Goal: Task Accomplishment & Management: Manage account settings

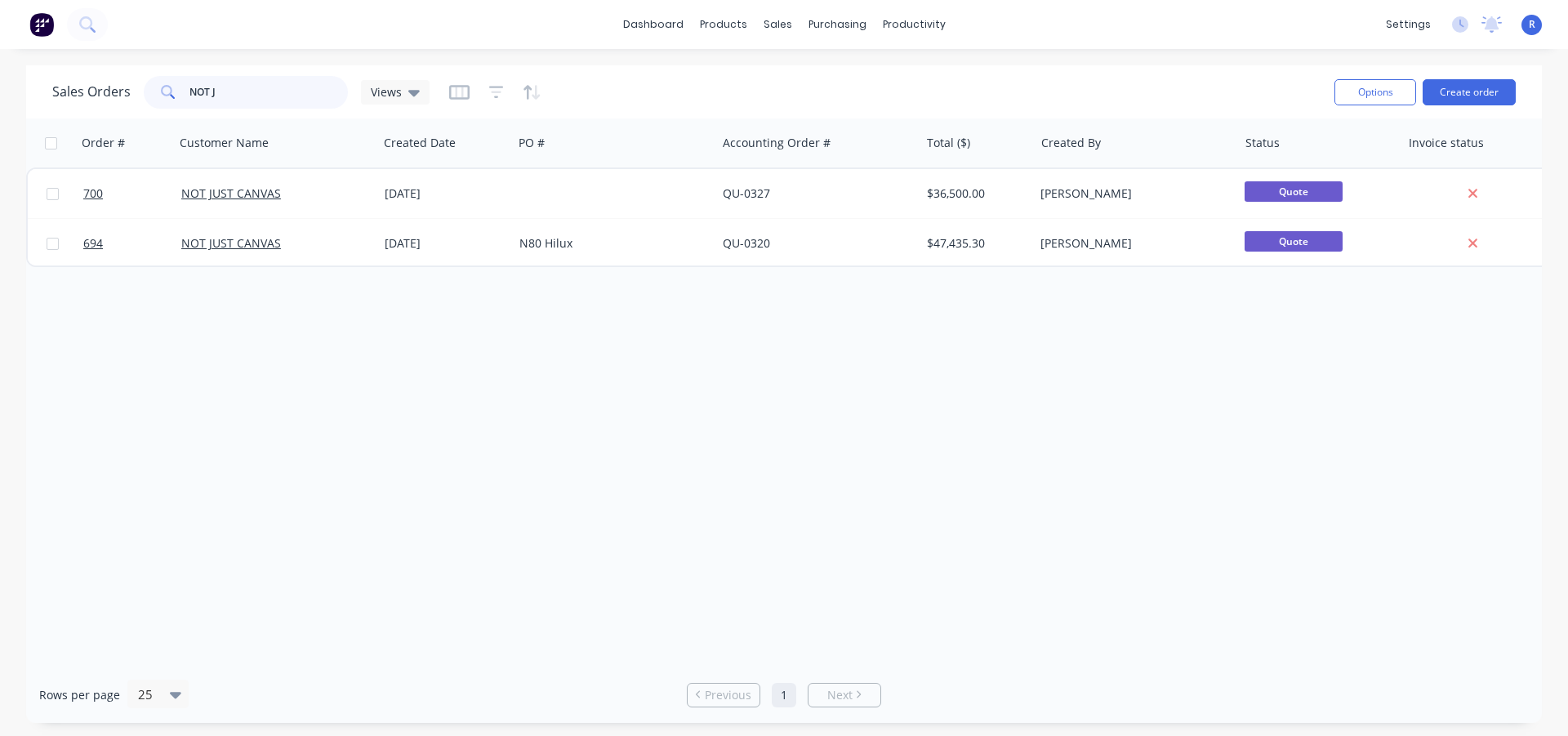
drag, startPoint x: 228, startPoint y: 95, endPoint x: 123, endPoint y: 100, distance: 105.1
click at [123, 100] on div "Sales Orders NOT J Views" at bounding box center [241, 93] width 377 height 33
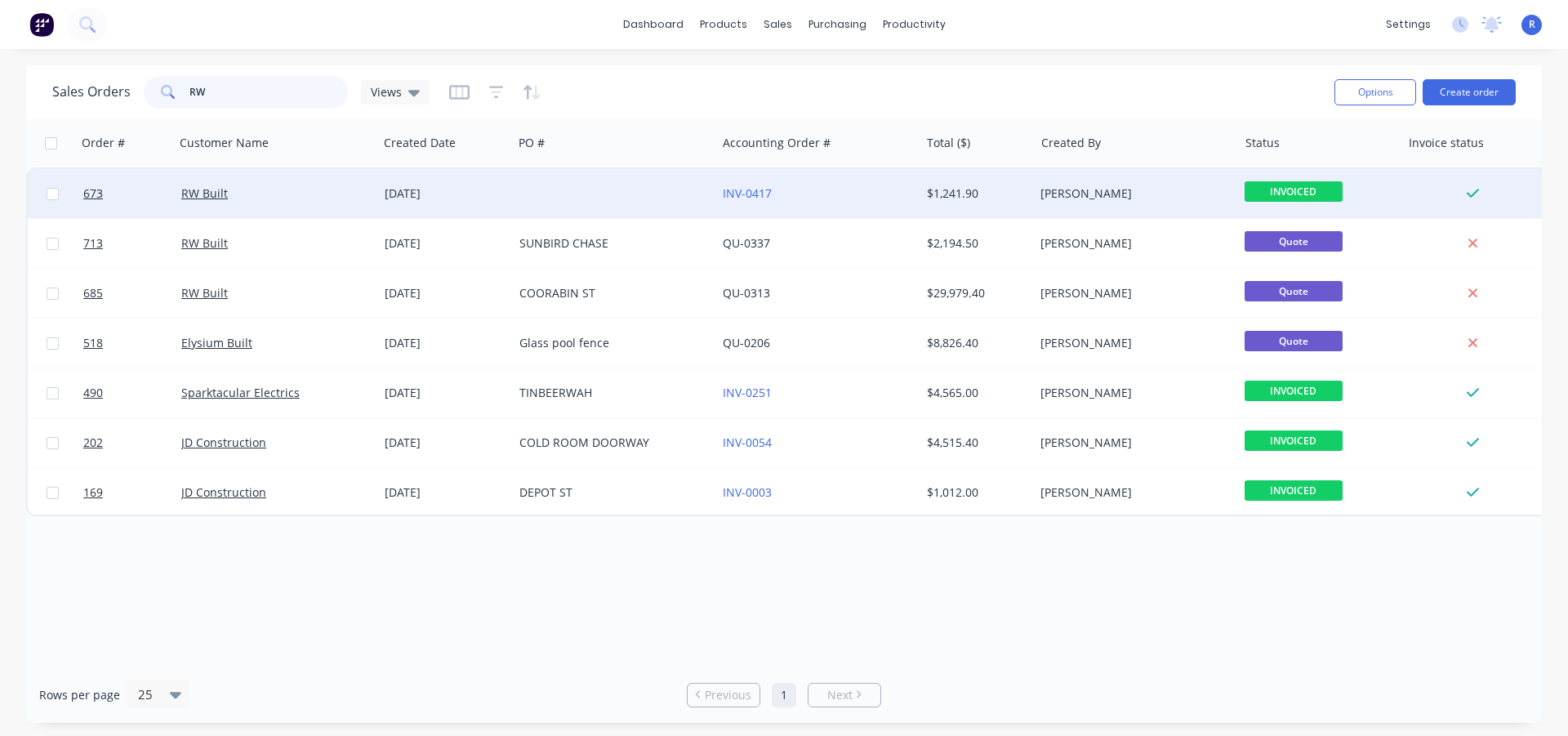
type input "RW"
click at [776, 186] on div "INV-0417" at bounding box center [812, 193] width 181 height 16
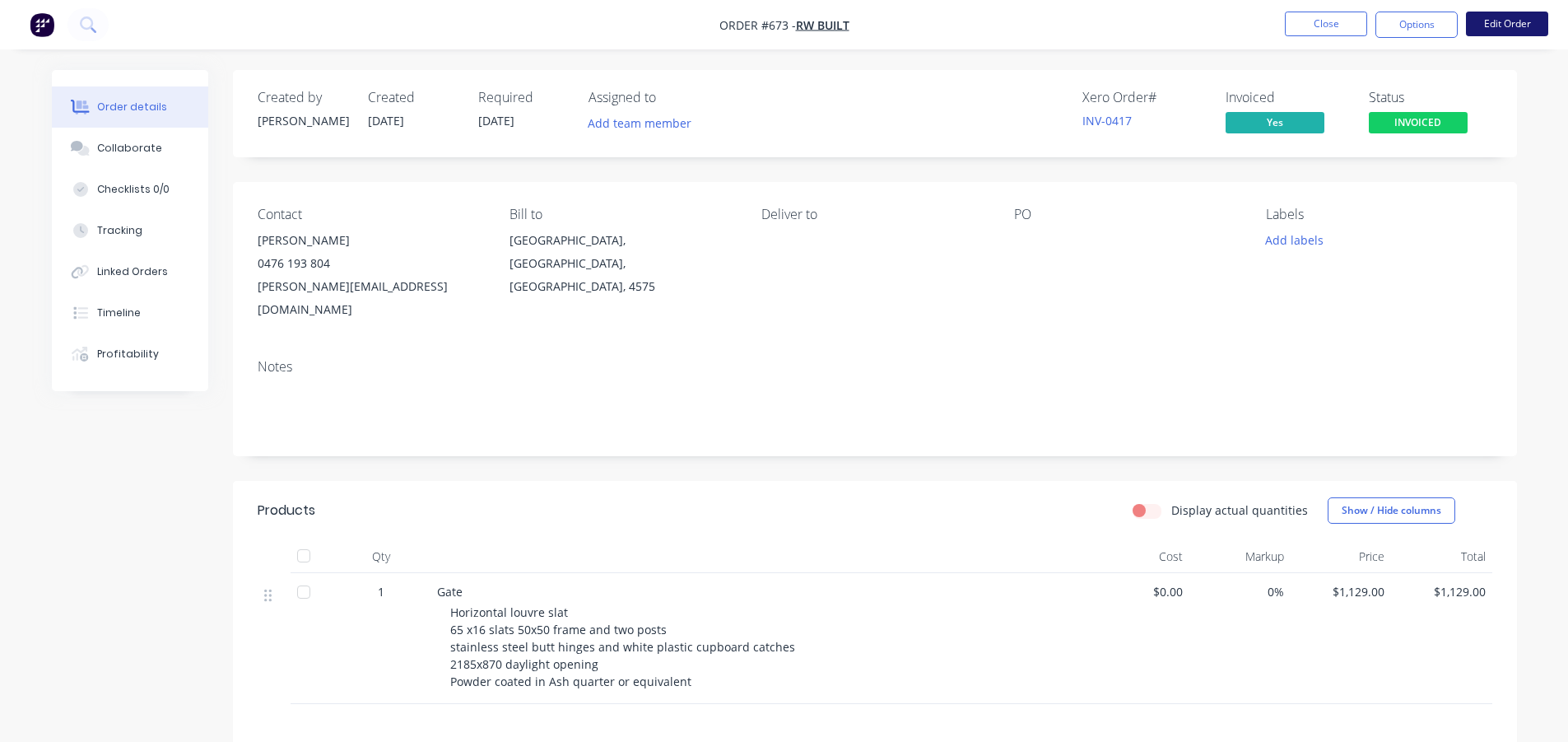
click at [1502, 21] on button "Edit Order" at bounding box center [1507, 23] width 82 height 25
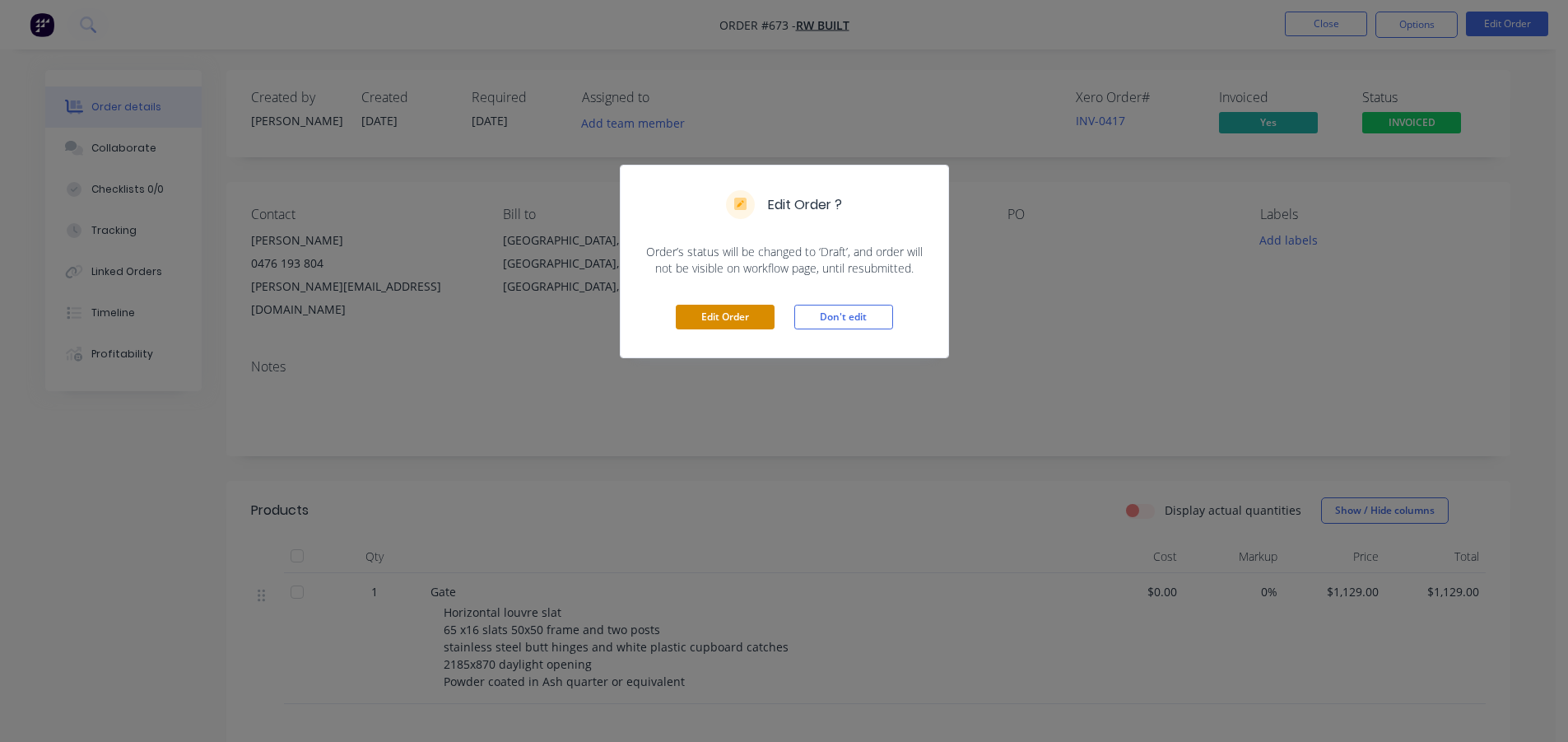
click at [737, 311] on button "Edit Order" at bounding box center [726, 317] width 99 height 25
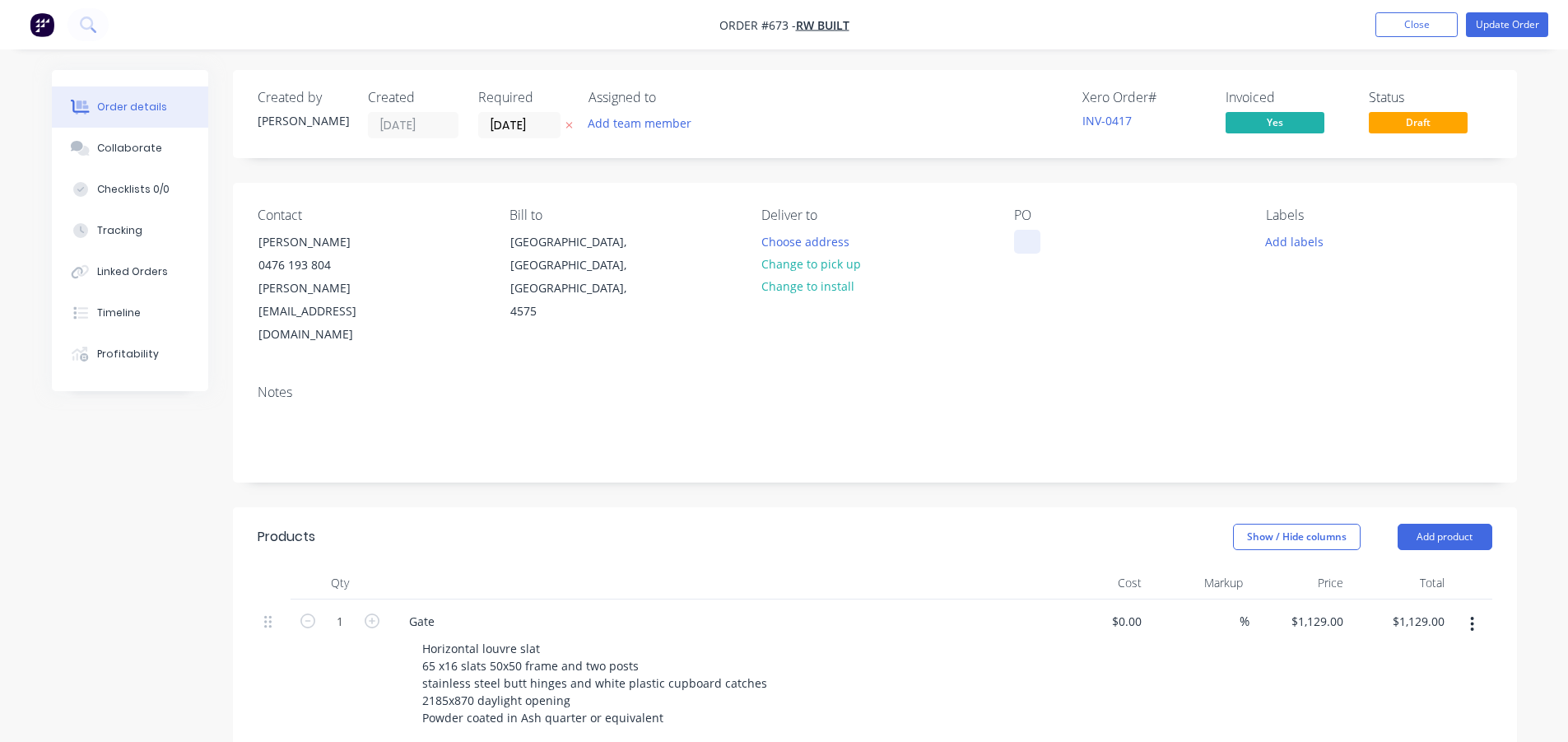
click at [1021, 238] on div at bounding box center [1027, 242] width 26 height 24
paste div
click at [1487, 22] on button "Update Order" at bounding box center [1507, 24] width 82 height 25
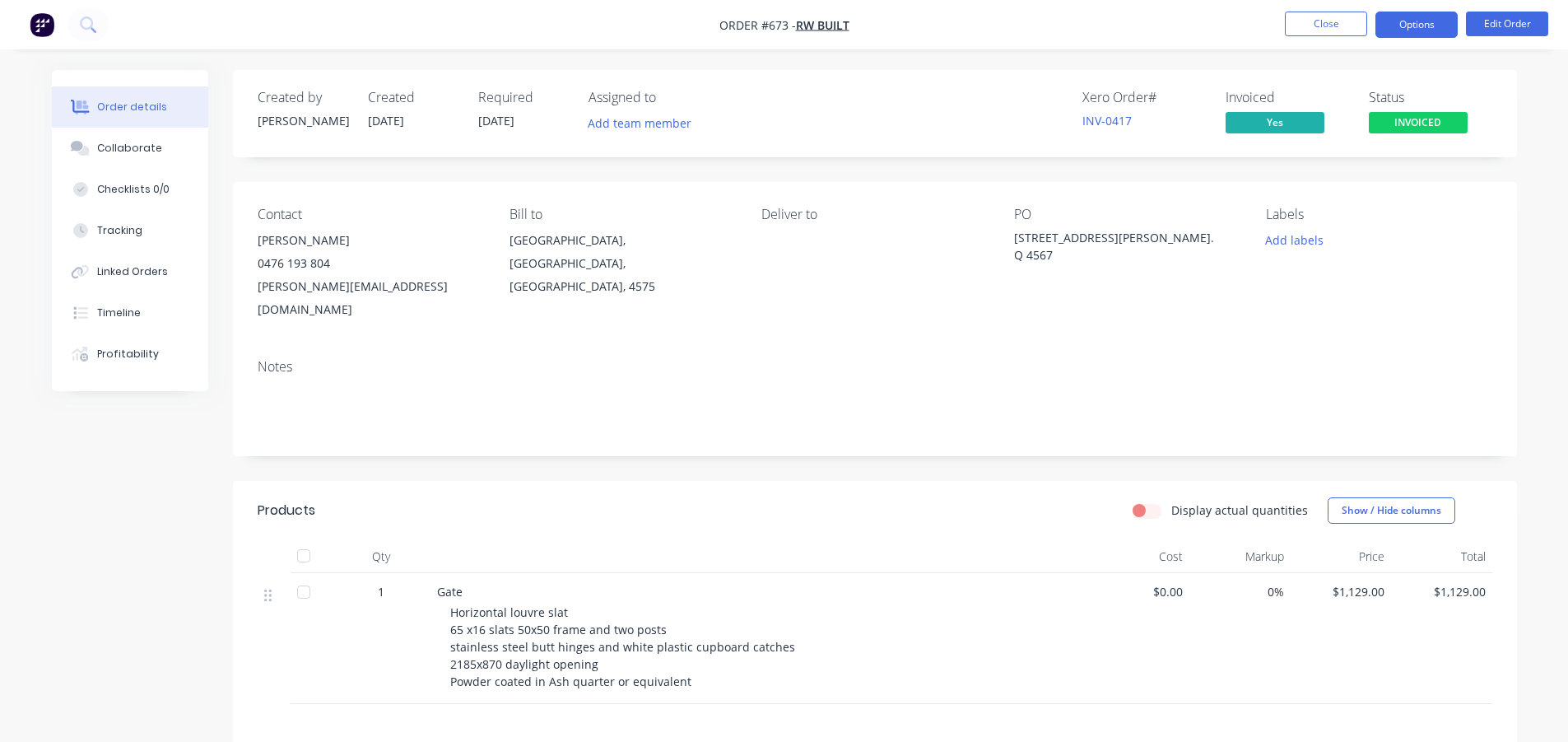
click at [1400, 22] on button "Options" at bounding box center [1417, 24] width 82 height 26
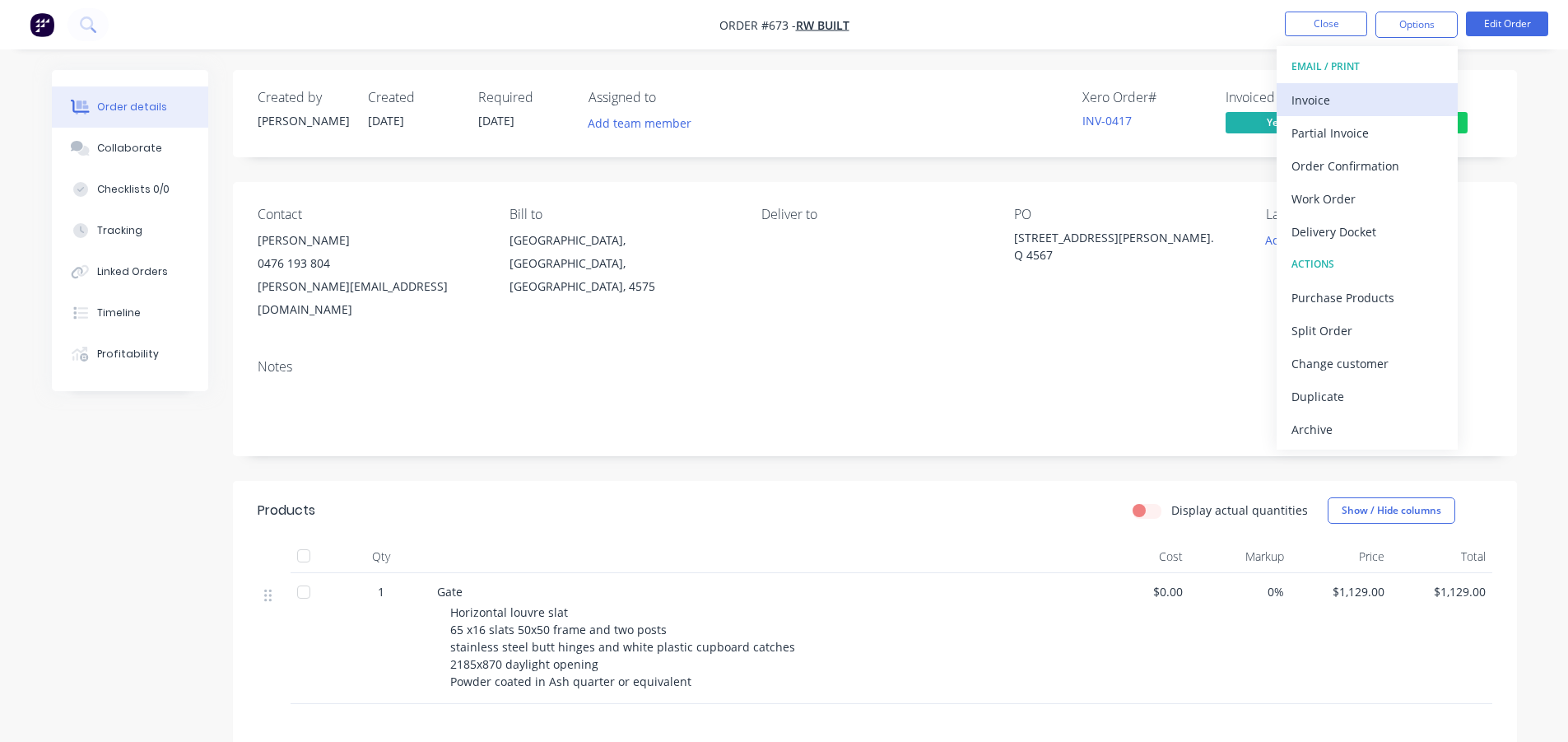
click at [1339, 97] on div "Invoice" at bounding box center [1367, 100] width 151 height 24
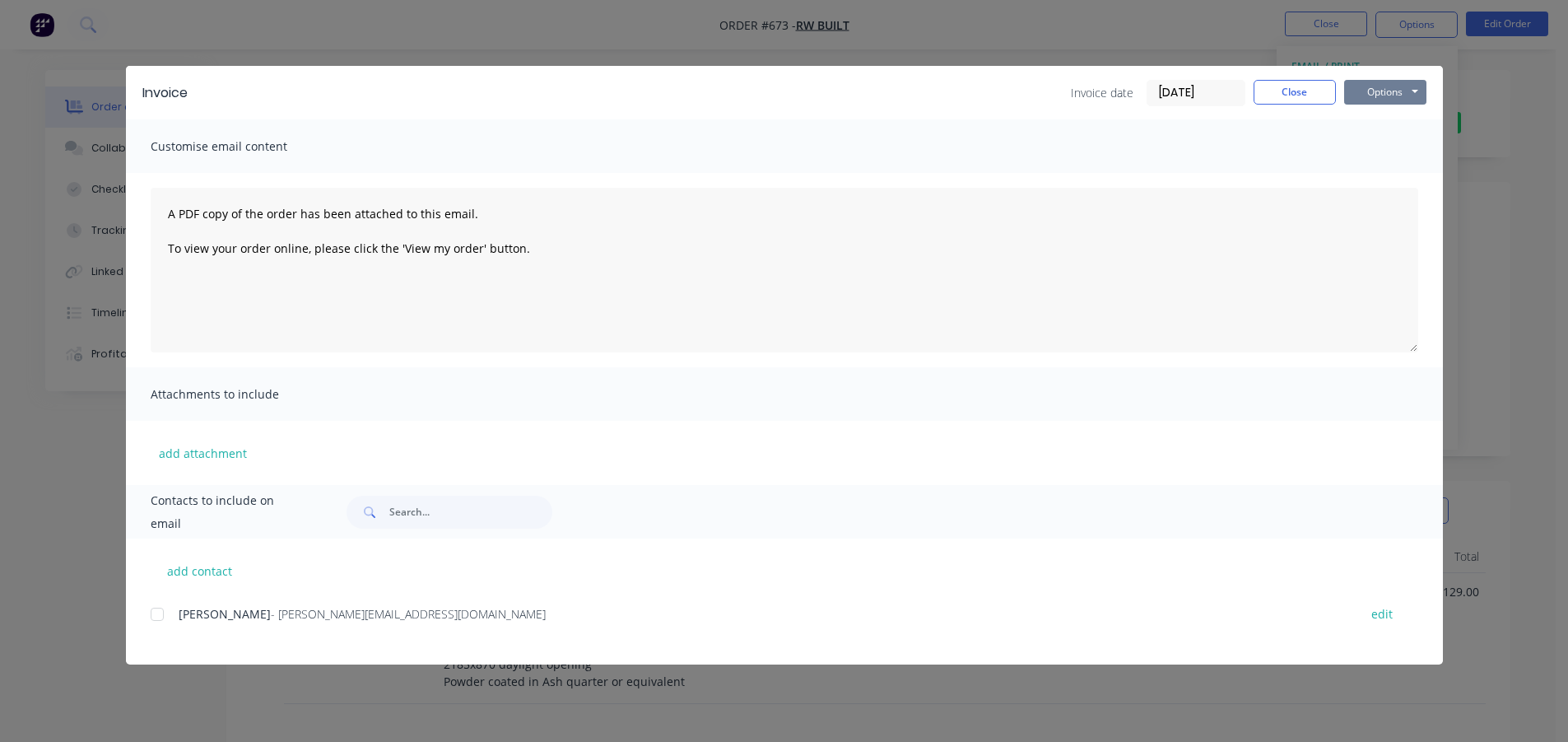
click at [1394, 89] on button "Options" at bounding box center [1386, 92] width 82 height 25
click at [1379, 145] on button "Print" at bounding box center [1398, 148] width 106 height 27
click at [1301, 92] on button "Close" at bounding box center [1295, 92] width 82 height 25
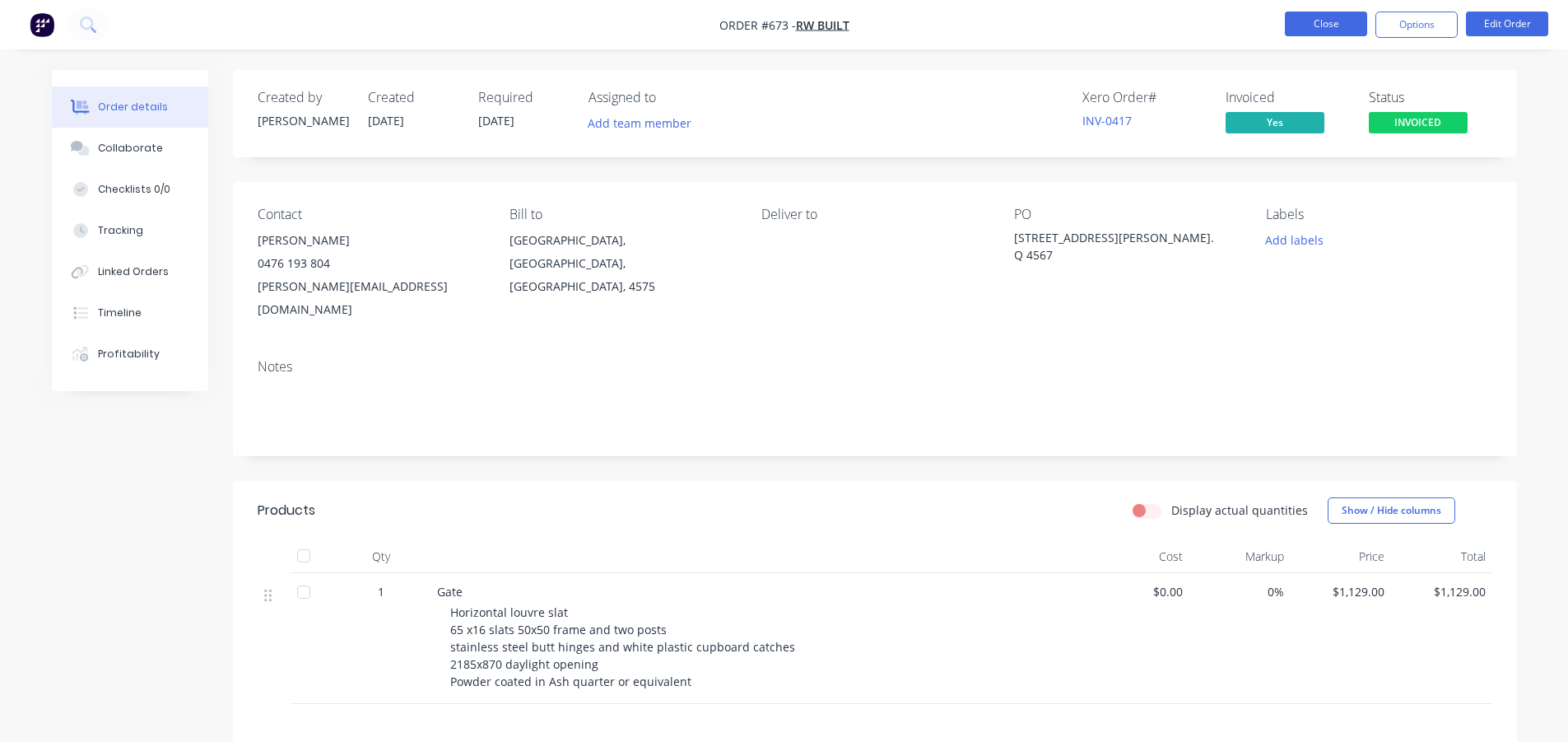
click at [1301, 23] on button "Close" at bounding box center [1326, 23] width 82 height 25
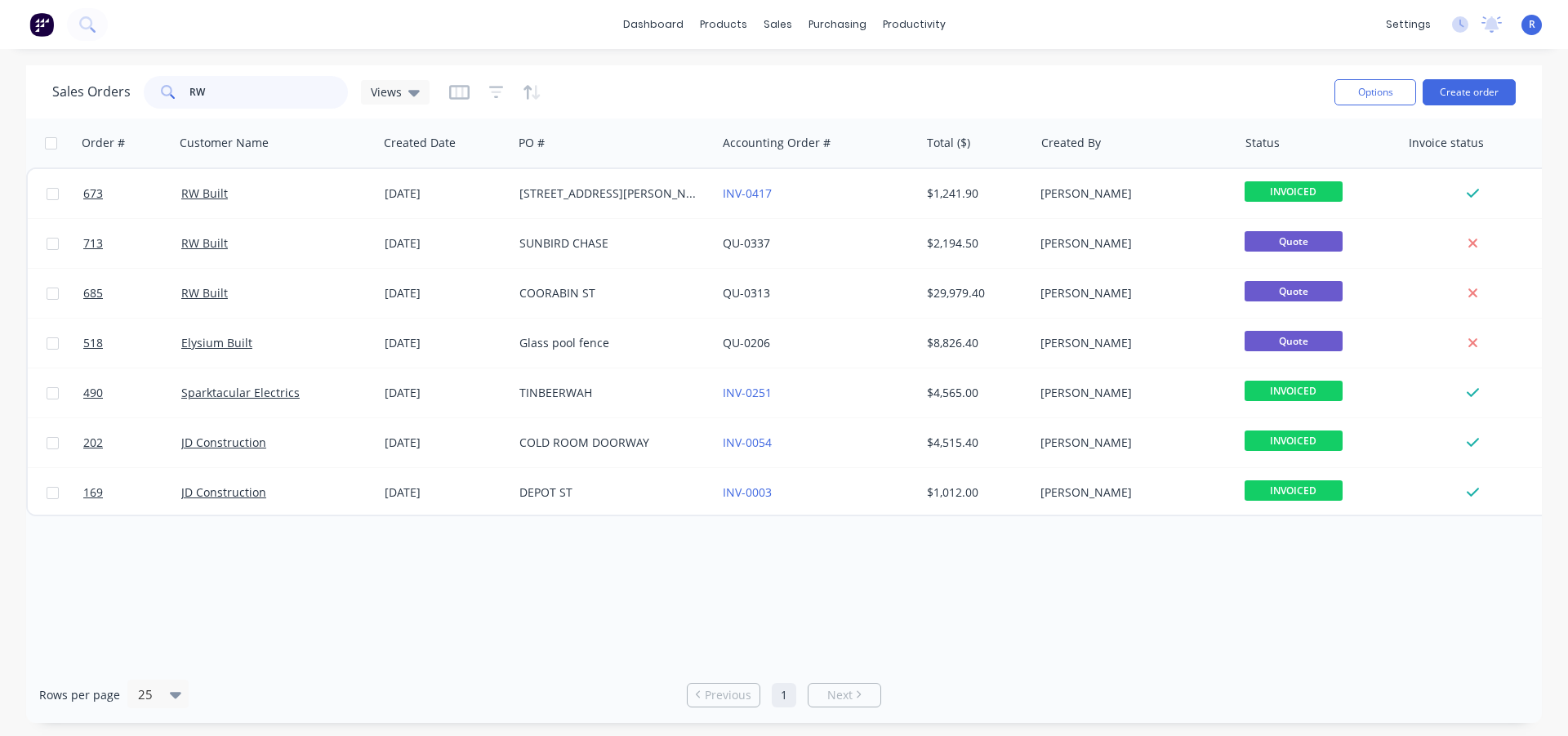
drag, startPoint x: 232, startPoint y: 95, endPoint x: 168, endPoint y: 95, distance: 64.0
click at [168, 95] on div "RW" at bounding box center [246, 93] width 204 height 33
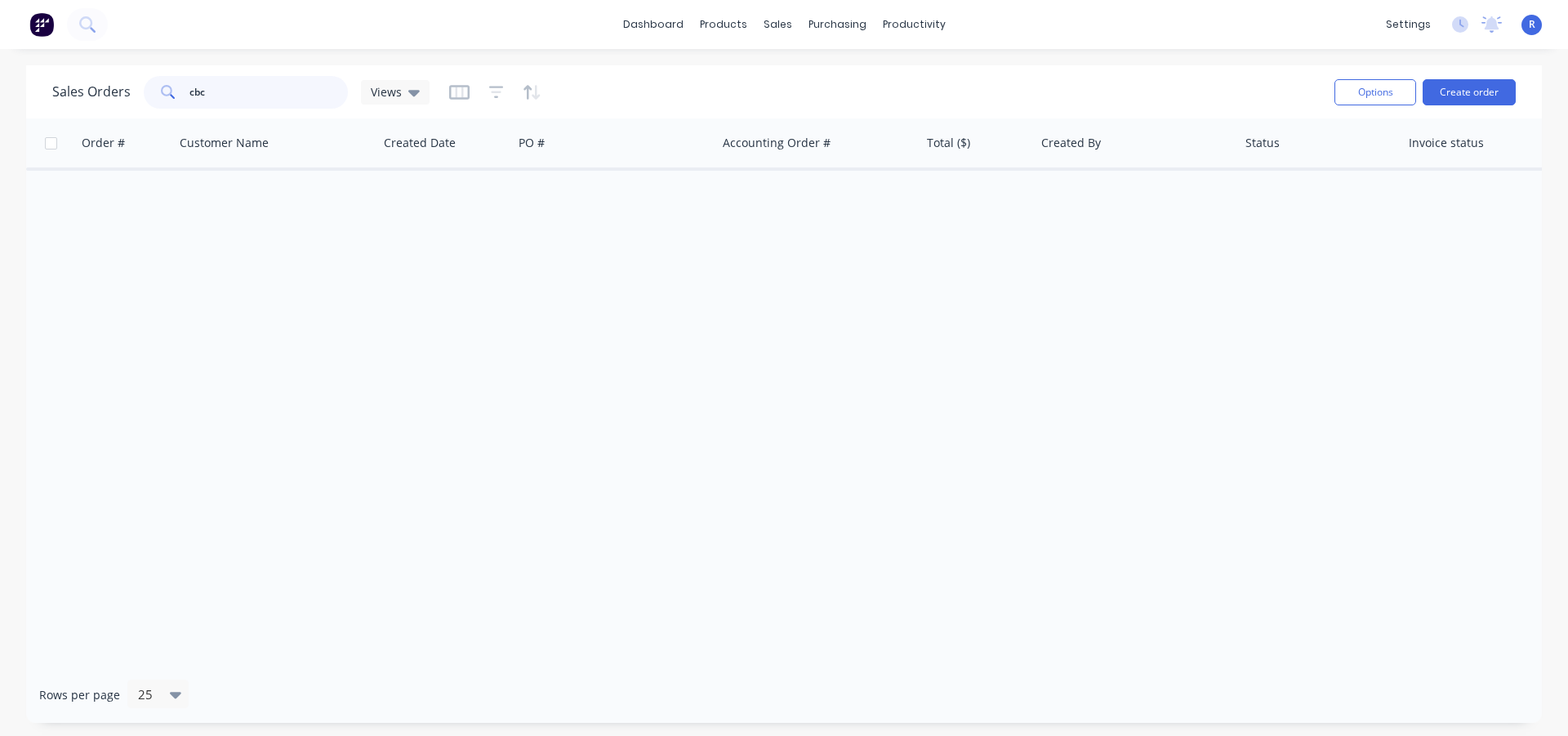
drag, startPoint x: 214, startPoint y: 84, endPoint x: 168, endPoint y: 98, distance: 48.1
click at [168, 98] on div "cbc" at bounding box center [246, 93] width 204 height 33
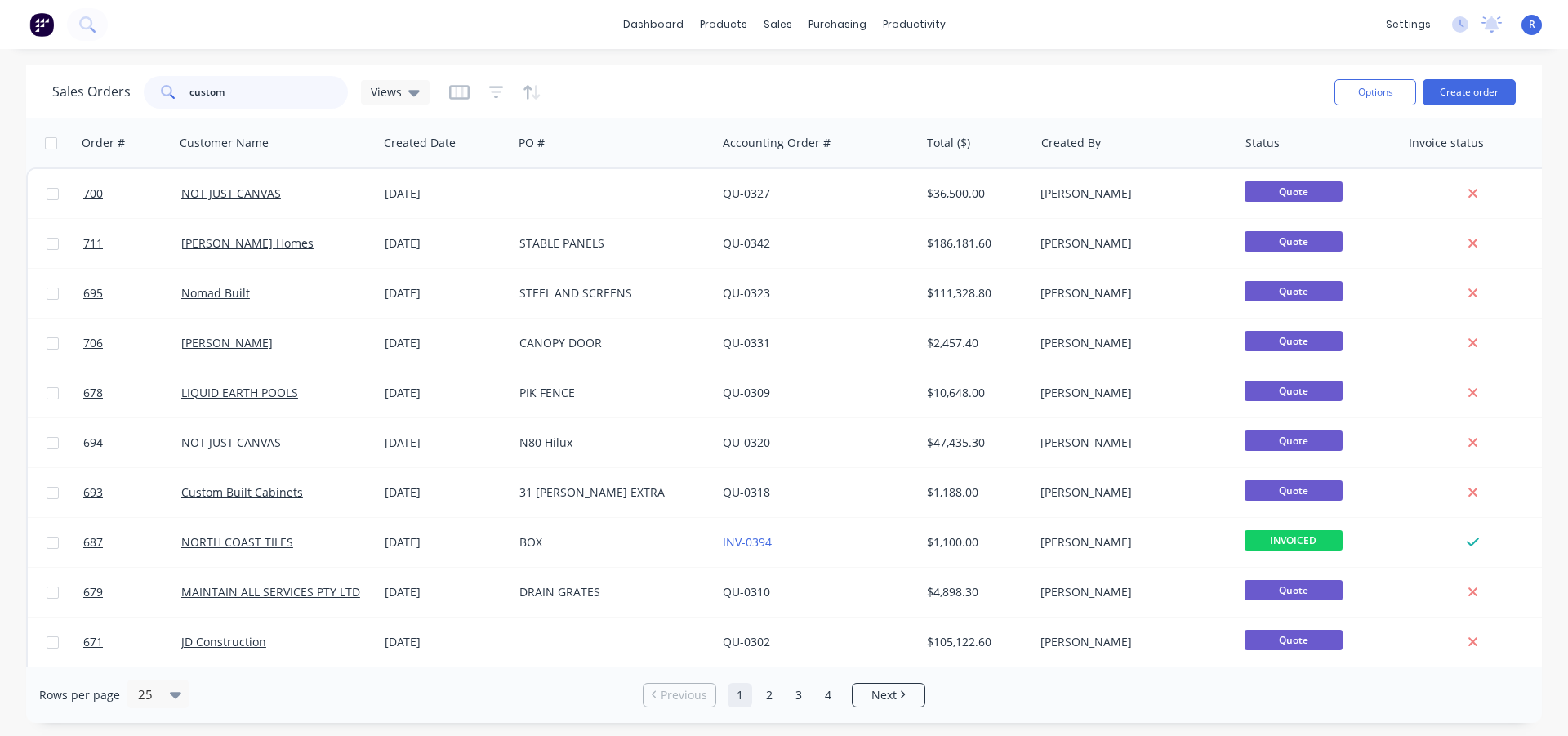
click at [233, 94] on input "custom" at bounding box center [269, 93] width 160 height 33
type input "custom"
